Goal: Information Seeking & Learning: Learn about a topic

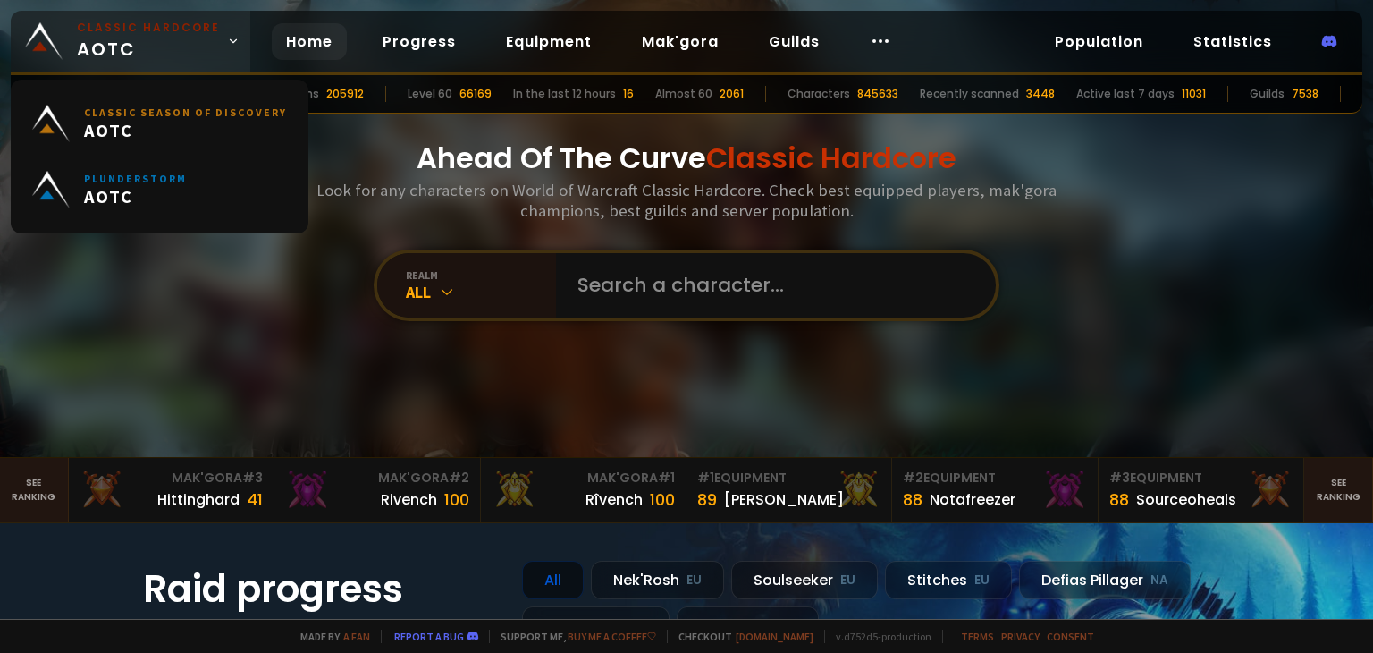
click at [169, 44] on span "Classic Hardcore AOTC" at bounding box center [148, 41] width 143 height 43
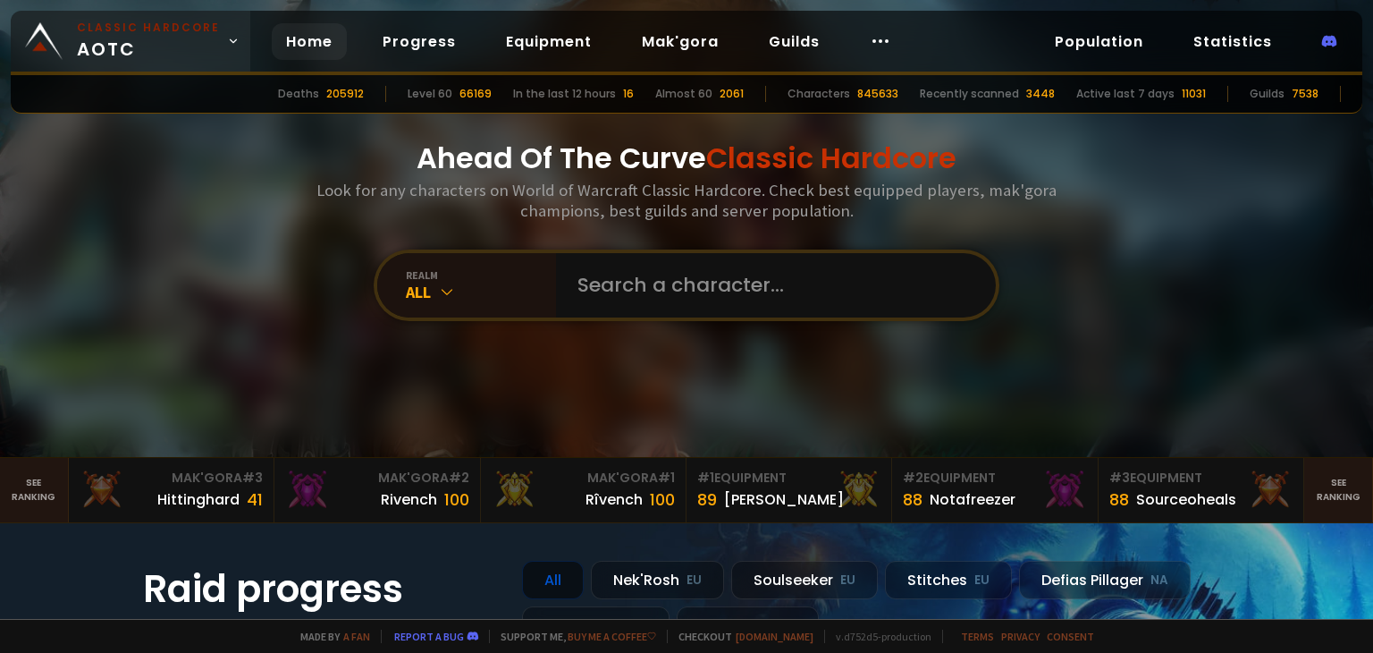
click at [172, 31] on small "Classic Hardcore" at bounding box center [148, 28] width 143 height 16
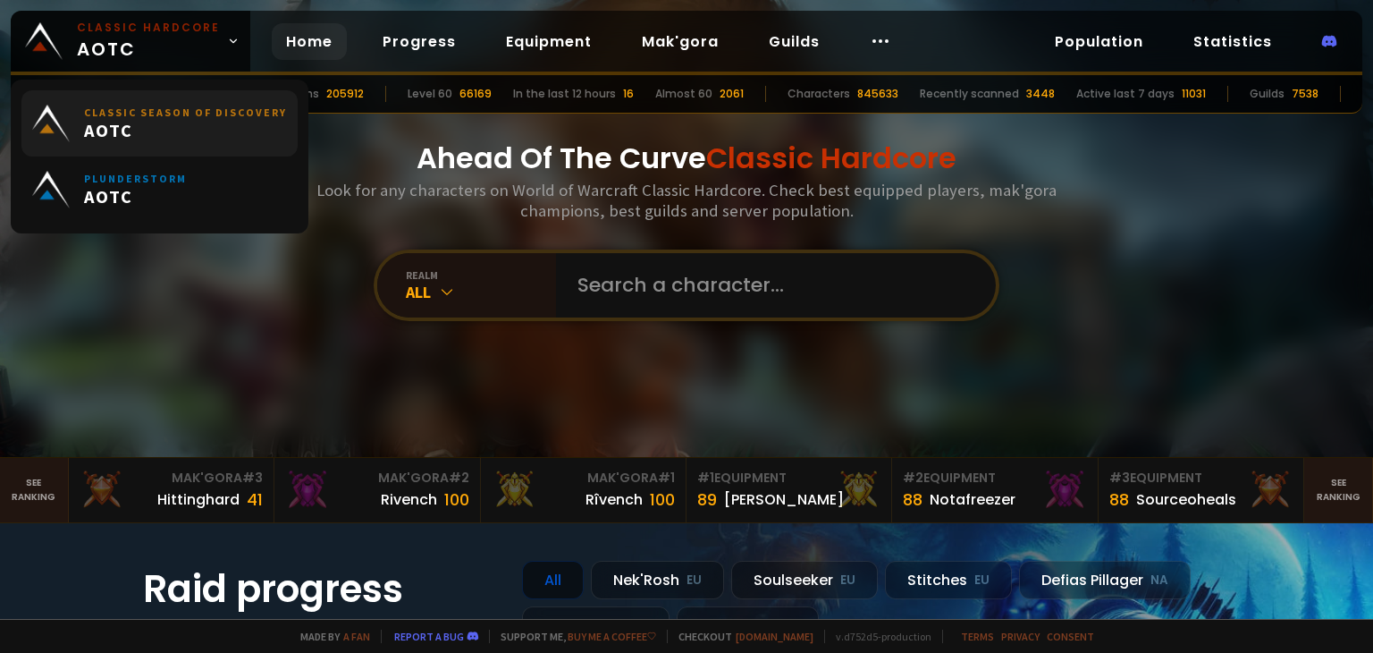
click at [191, 106] on small "Classic Season of Discovery" at bounding box center [185, 112] width 203 height 13
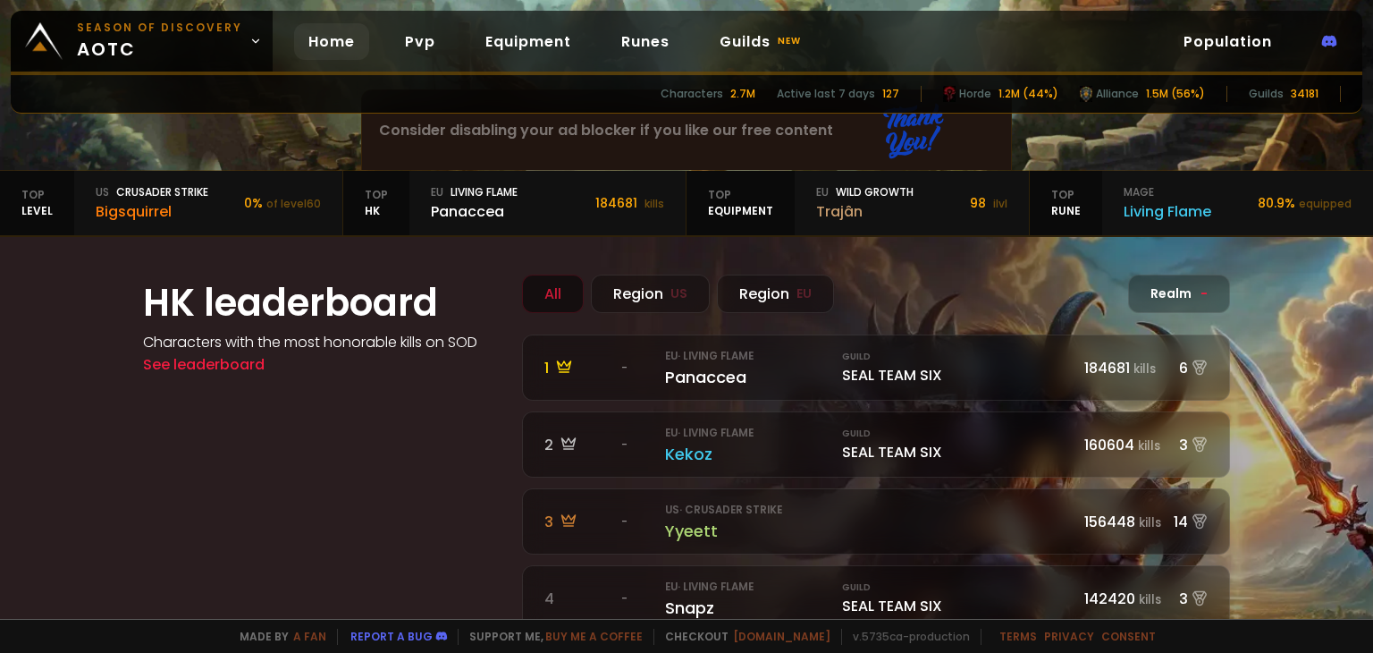
scroll to position [89, 0]
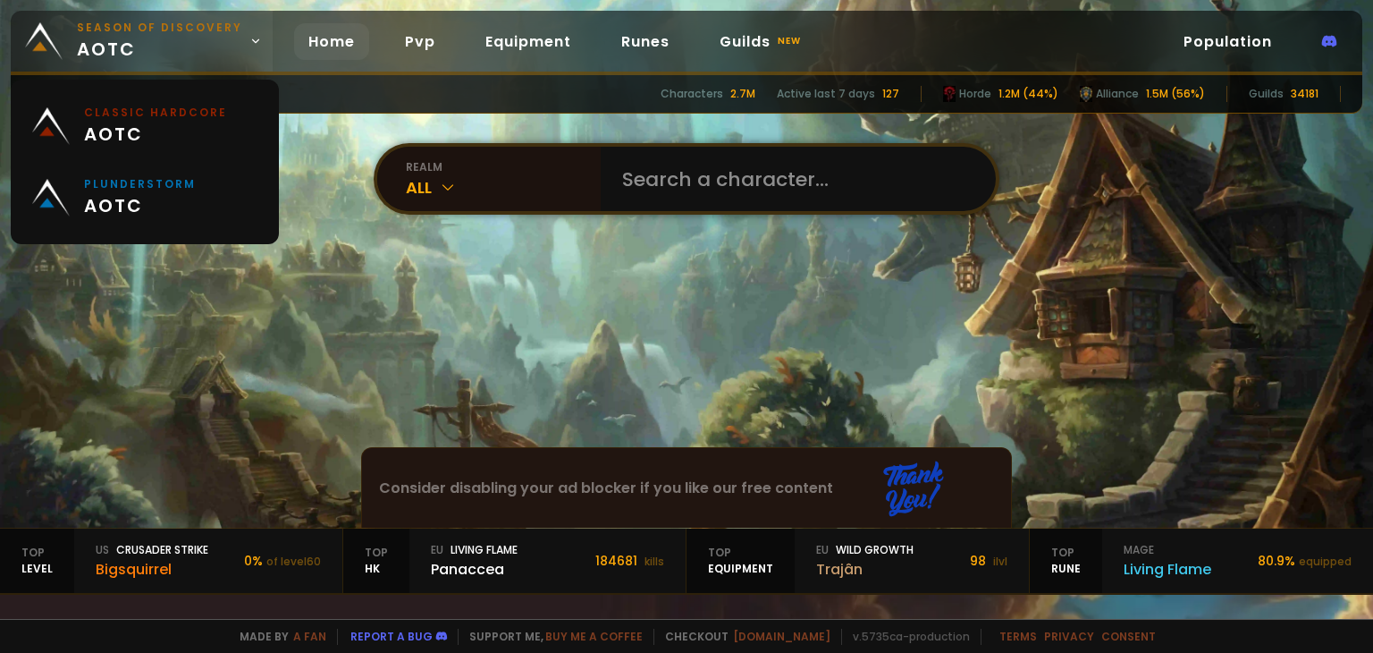
click at [132, 49] on span "Season of Discovery aotc" at bounding box center [159, 41] width 165 height 43
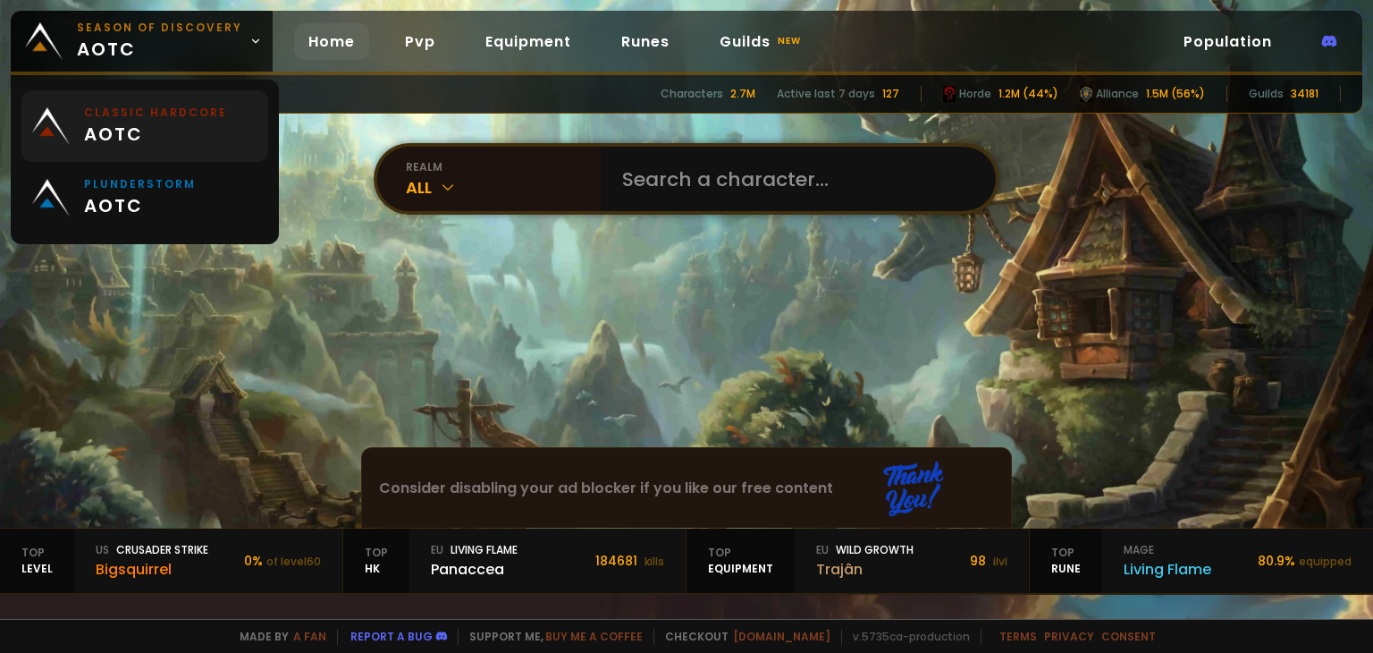
click at [169, 128] on span "aotc" at bounding box center [155, 134] width 143 height 27
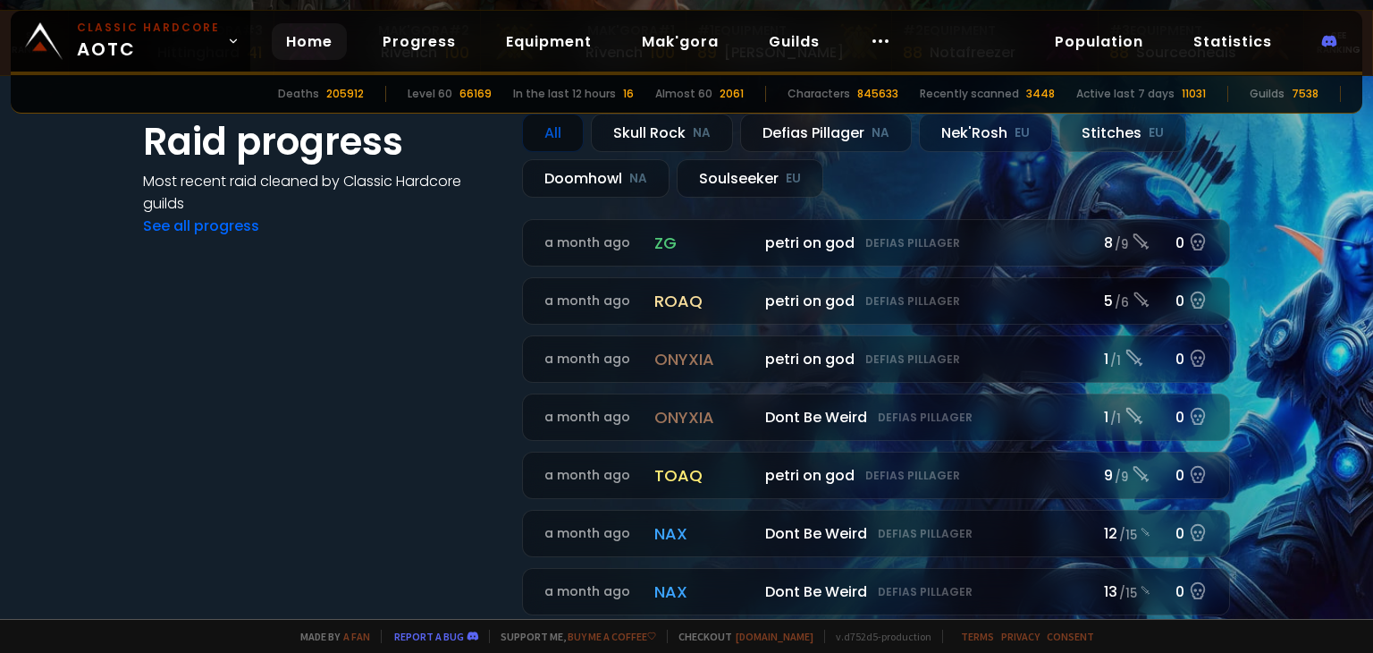
scroll to position [179, 0]
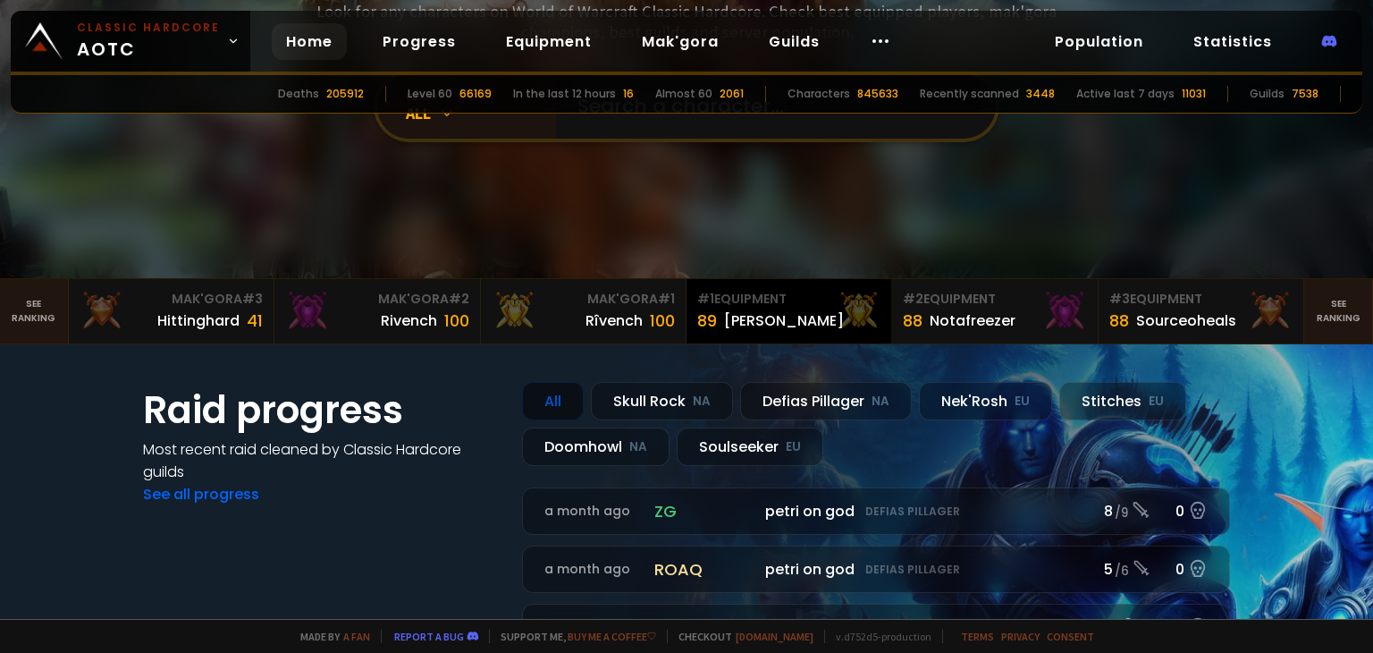
click at [747, 318] on div "[PERSON_NAME]" at bounding box center [784, 320] width 120 height 22
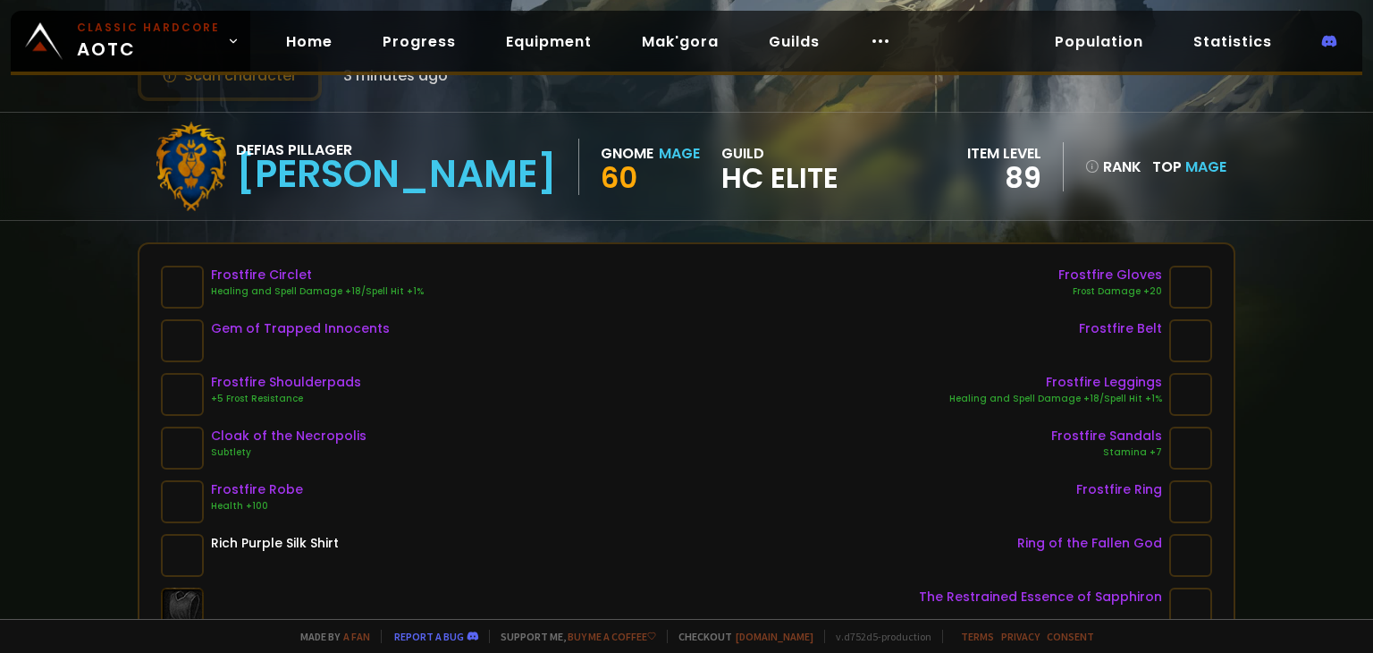
scroll to position [268, 0]
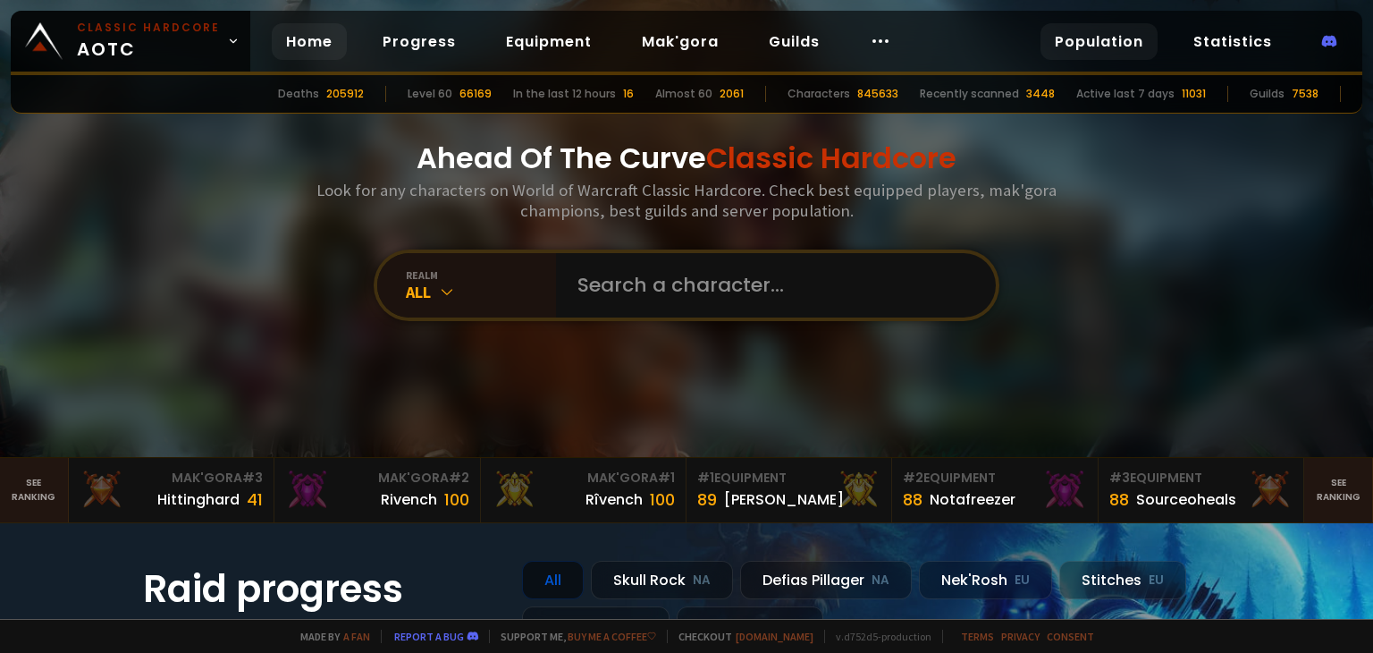
click at [1069, 46] on link "Population" at bounding box center [1099, 41] width 117 height 37
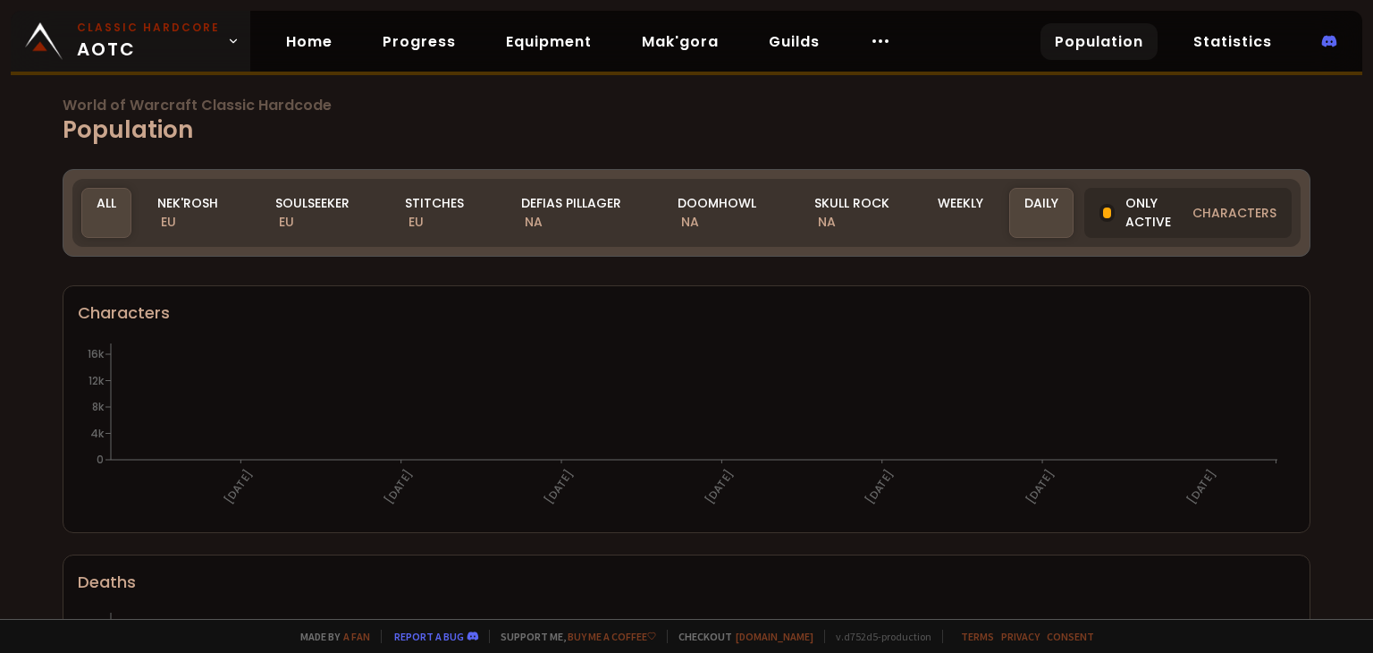
drag, startPoint x: 157, startPoint y: 48, endPoint x: 146, endPoint y: 150, distance: 102.6
click at [157, 48] on span "Classic Hardcore AOTC" at bounding box center [148, 41] width 143 height 43
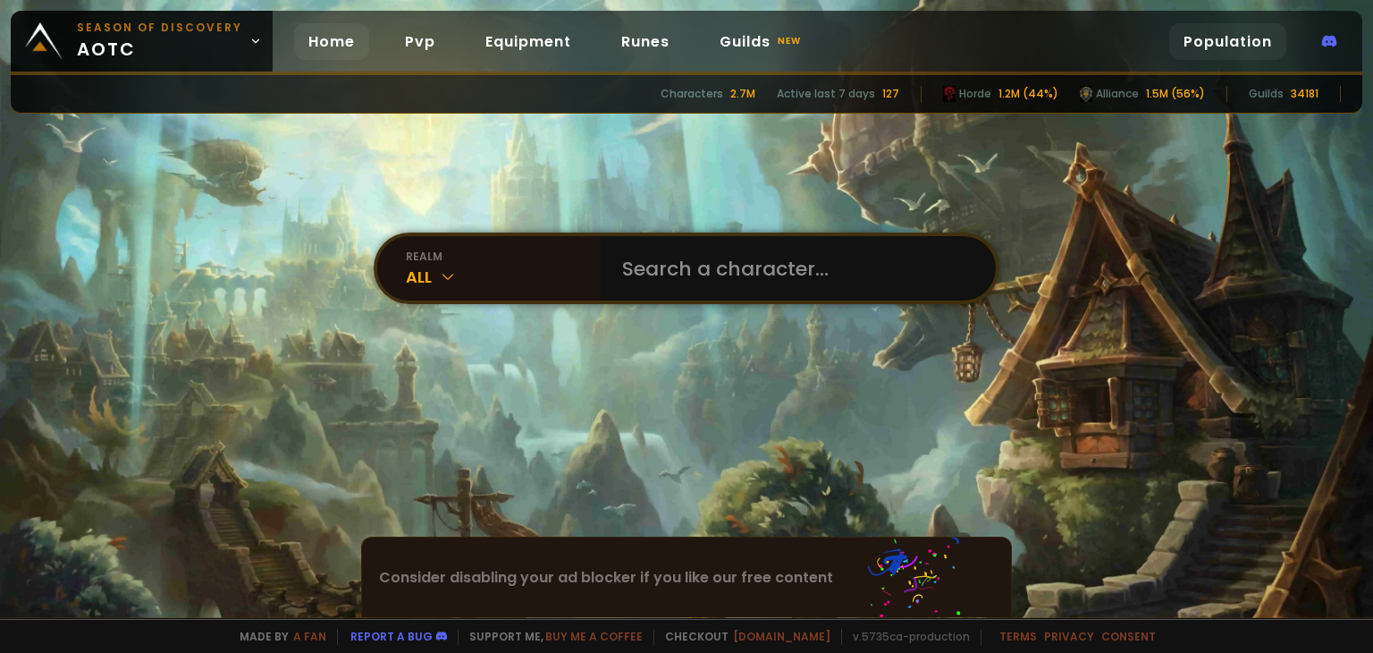
click at [1237, 48] on link "Population" at bounding box center [1227, 41] width 117 height 37
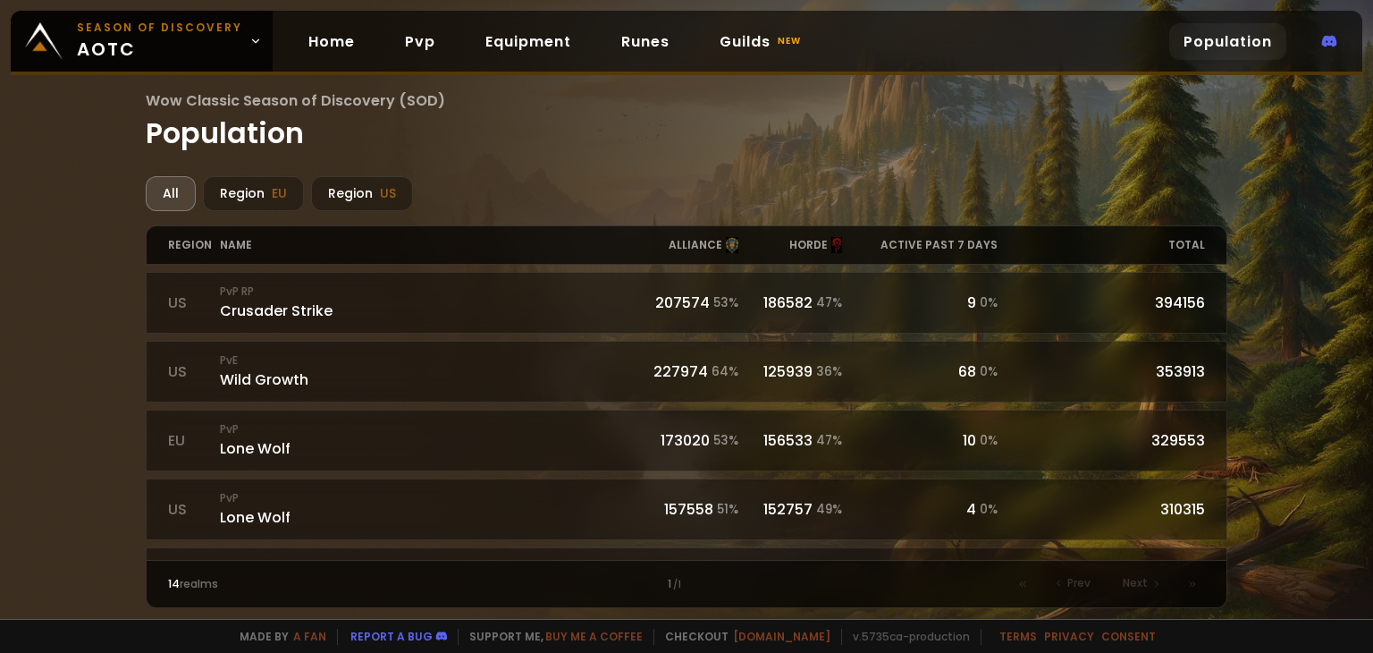
click at [1221, 42] on link "Population" at bounding box center [1227, 41] width 117 height 37
